Goal: Information Seeking & Learning: Learn about a topic

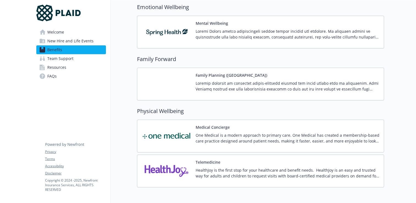
scroll to position [1028, 0]
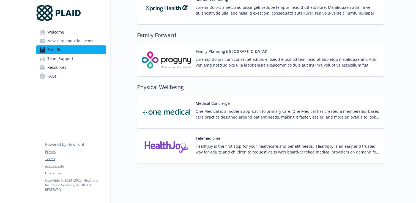
click at [252, 60] on p at bounding box center [288, 62] width 184 height 12
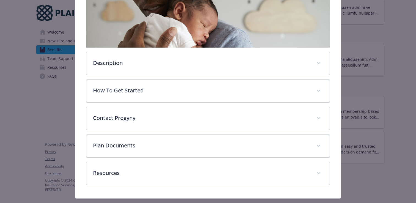
scroll to position [122, 0]
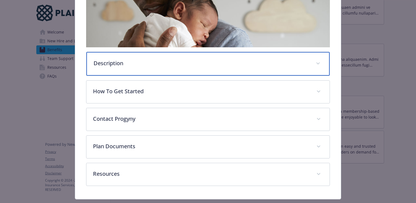
click at [219, 60] on p "Description" at bounding box center [202, 63] width 216 height 8
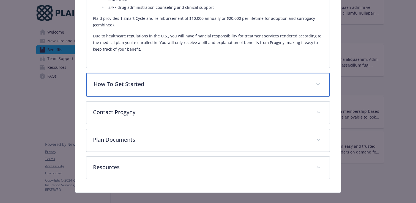
click at [210, 80] on p "How To Get Started" at bounding box center [202, 84] width 216 height 8
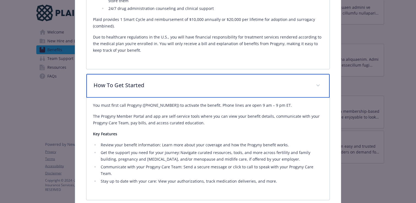
click at [216, 82] on p "How To Get Started" at bounding box center [202, 85] width 216 height 8
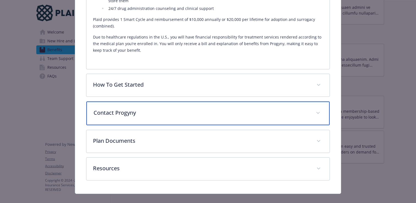
click at [205, 115] on div "Contact Progyny" at bounding box center [207, 114] width 243 height 24
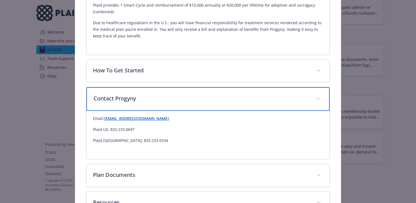
scroll to position [357, 0]
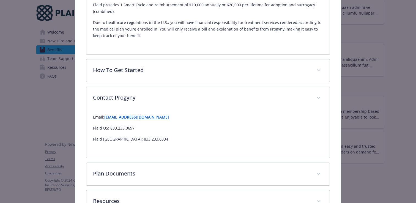
click at [208, 110] on div "Email: [EMAIL_ADDRESS][DOMAIN_NAME] Plaid [GEOGRAPHIC_DATA]: 833.233.0697 Plaid…" at bounding box center [208, 131] width 230 height 42
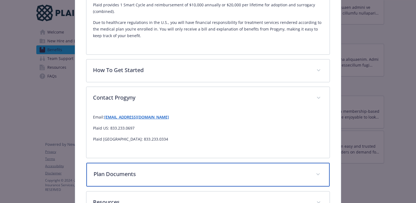
click at [184, 170] on p "Plan Documents" at bounding box center [202, 174] width 216 height 8
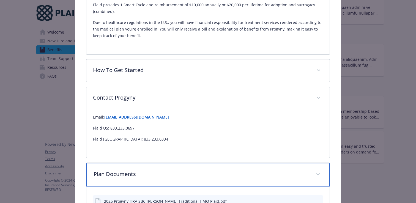
scroll to position [453, 0]
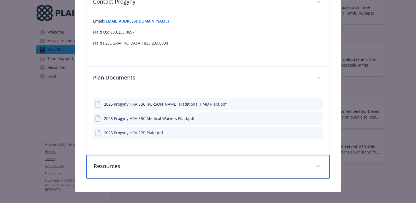
click at [190, 155] on div "Resources" at bounding box center [207, 167] width 243 height 24
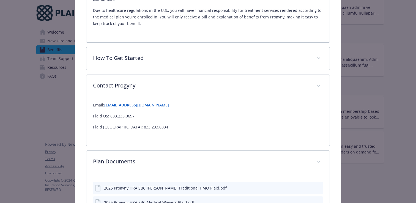
scroll to position [0, 0]
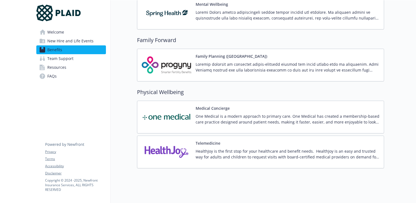
scroll to position [1028, 0]
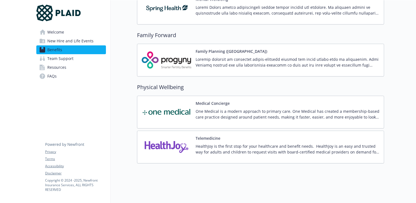
click at [77, 57] on link "Team Support" at bounding box center [71, 58] width 70 height 9
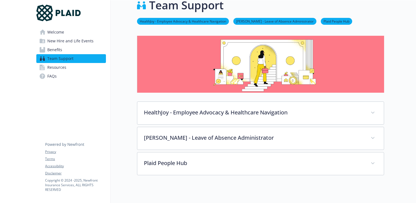
scroll to position [11, 0]
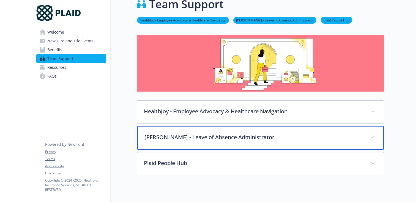
click at [252, 144] on div "[PERSON_NAME] - Leave of Absence Administrator" at bounding box center [260, 138] width 247 height 24
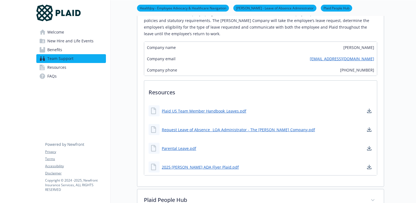
scroll to position [296, 0]
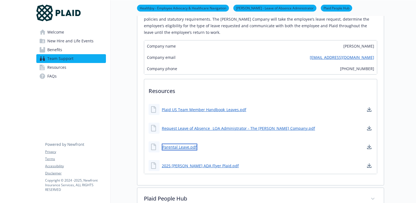
click at [189, 144] on link "Parental Leave.pdf" at bounding box center [180, 147] width 36 height 7
